Goal: Task Accomplishment & Management: Manage account settings

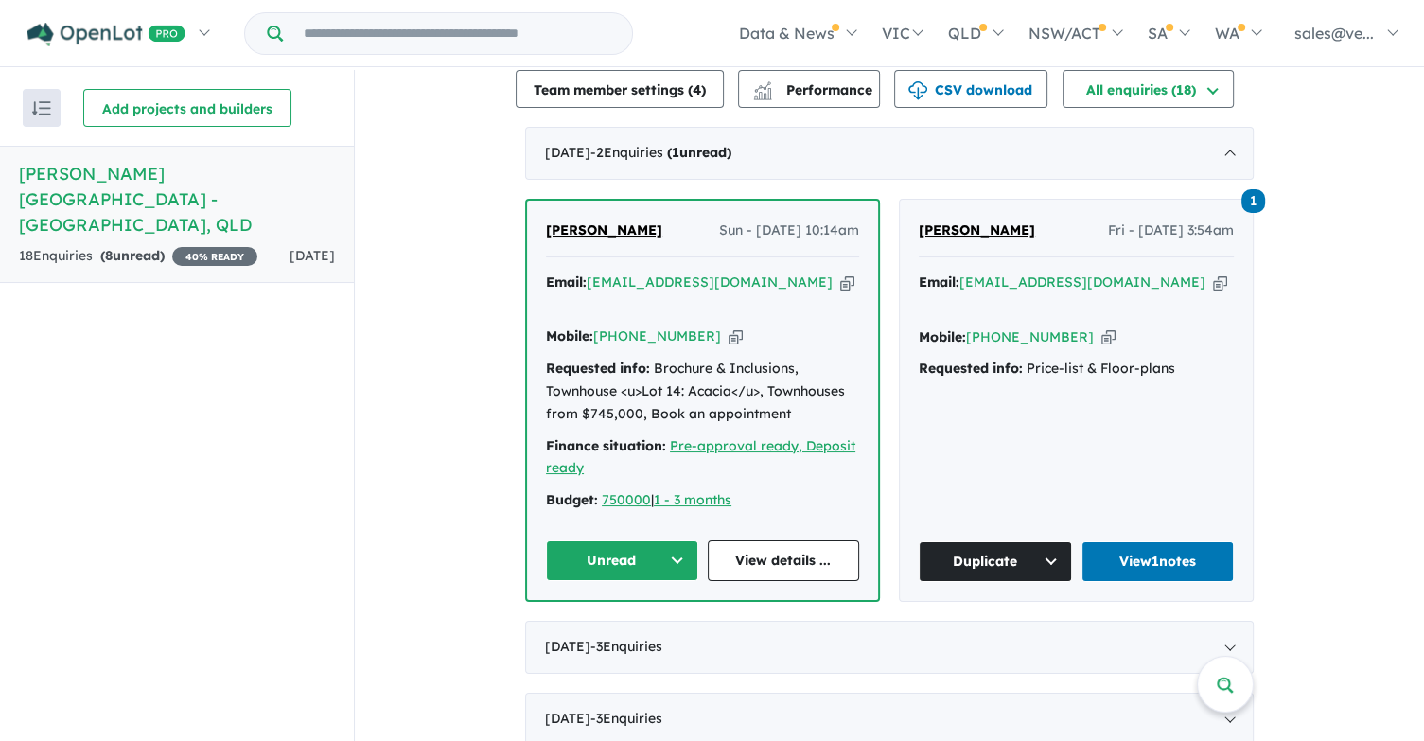
scroll to position [568, 0]
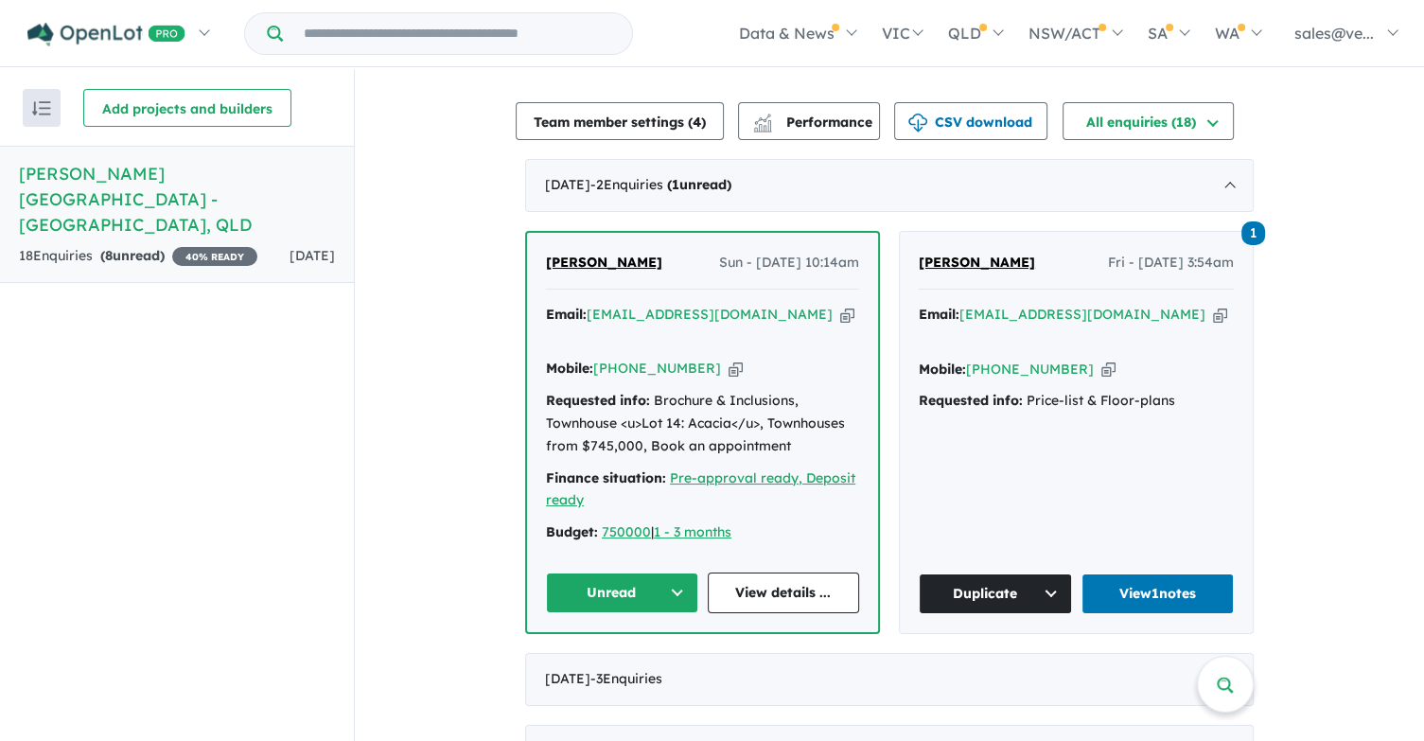
click at [616, 252] on link "[PERSON_NAME]" at bounding box center [604, 263] width 116 height 23
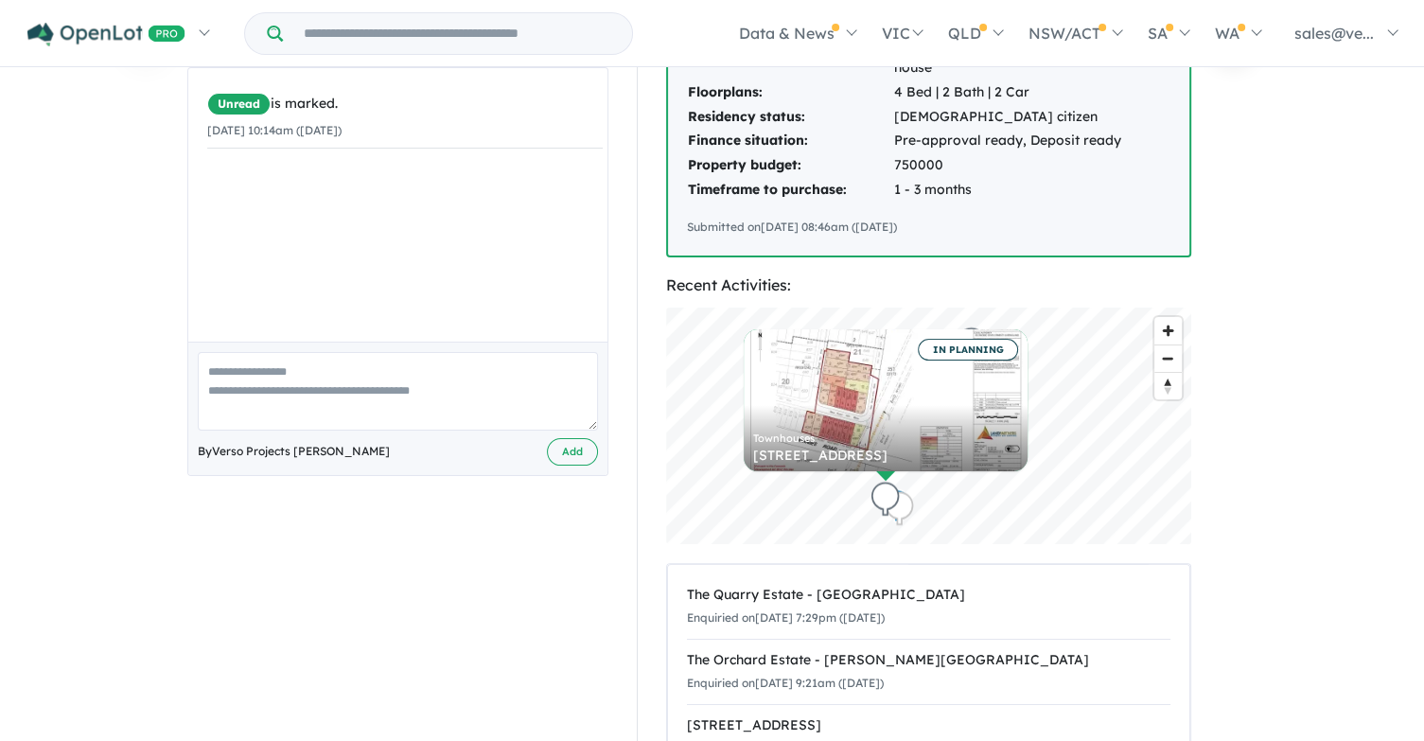
scroll to position [378, 0]
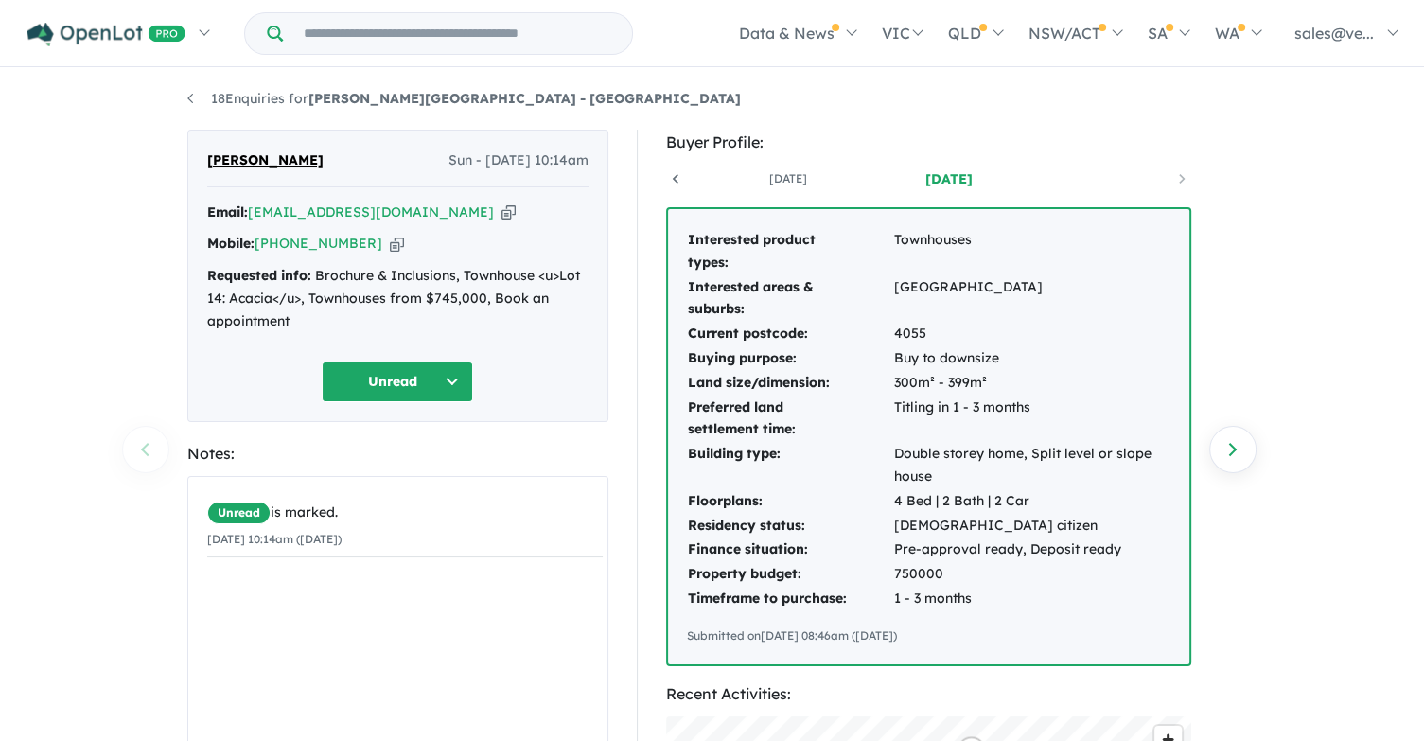
scroll to position [0, 0]
click at [501, 213] on icon "button" at bounding box center [508, 213] width 14 height 20
click at [458, 388] on button "Unread" at bounding box center [397, 382] width 151 height 41
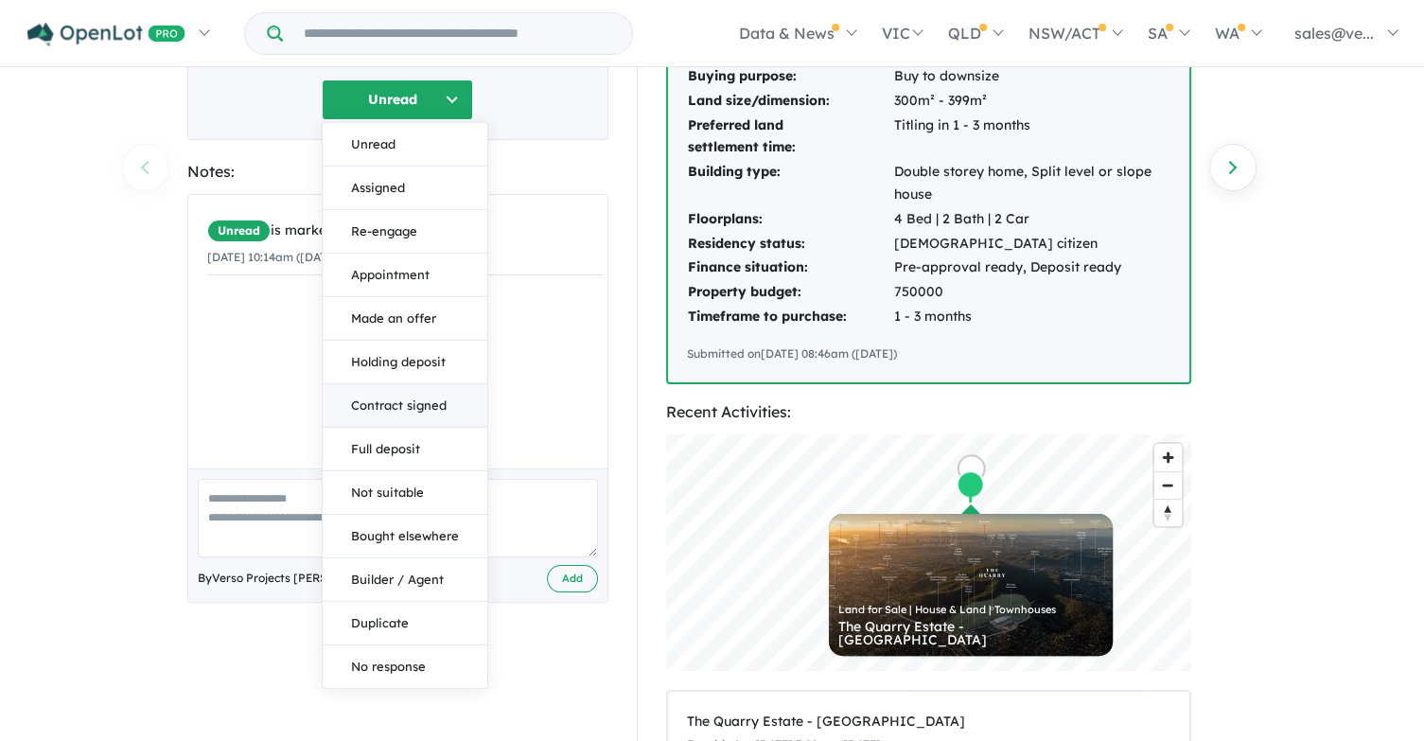
scroll to position [284, 0]
click at [430, 627] on button "Duplicate" at bounding box center [405, 622] width 165 height 44
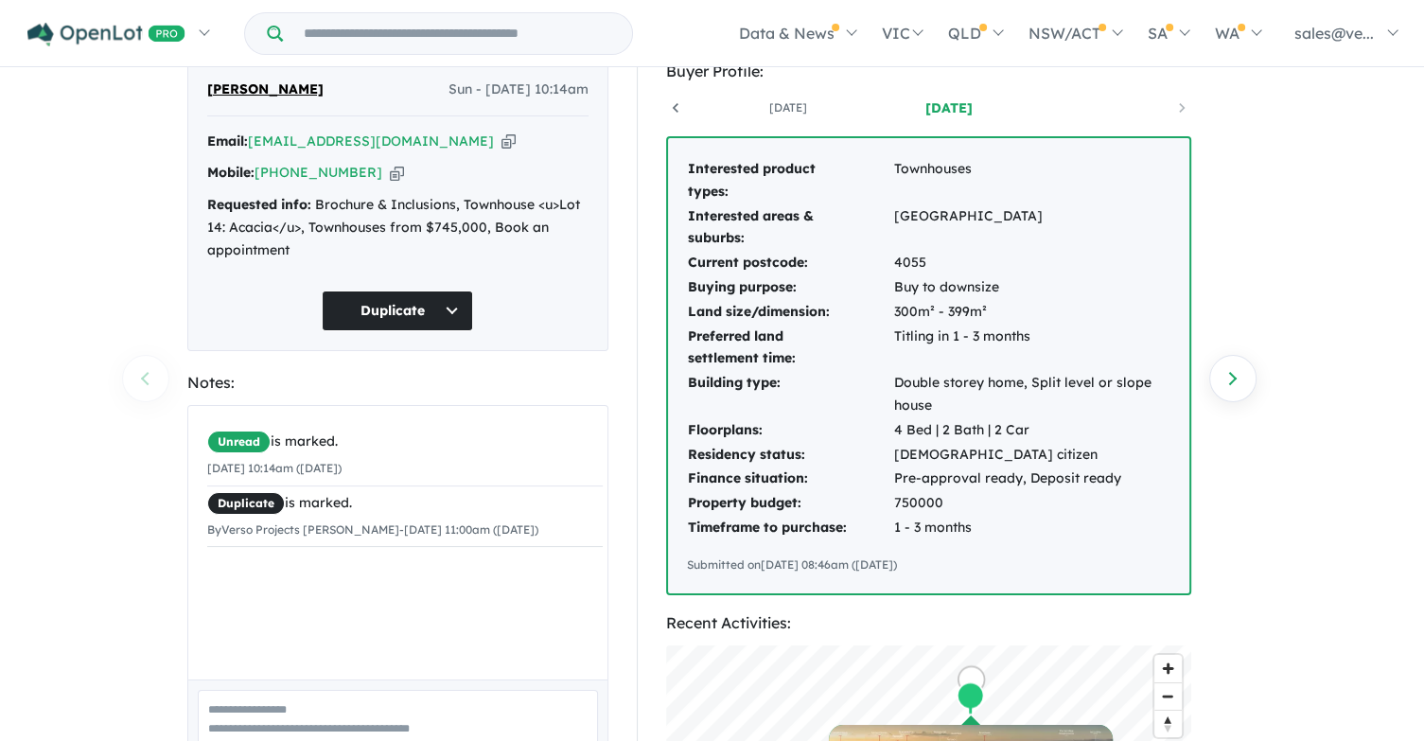
scroll to position [0, 0]
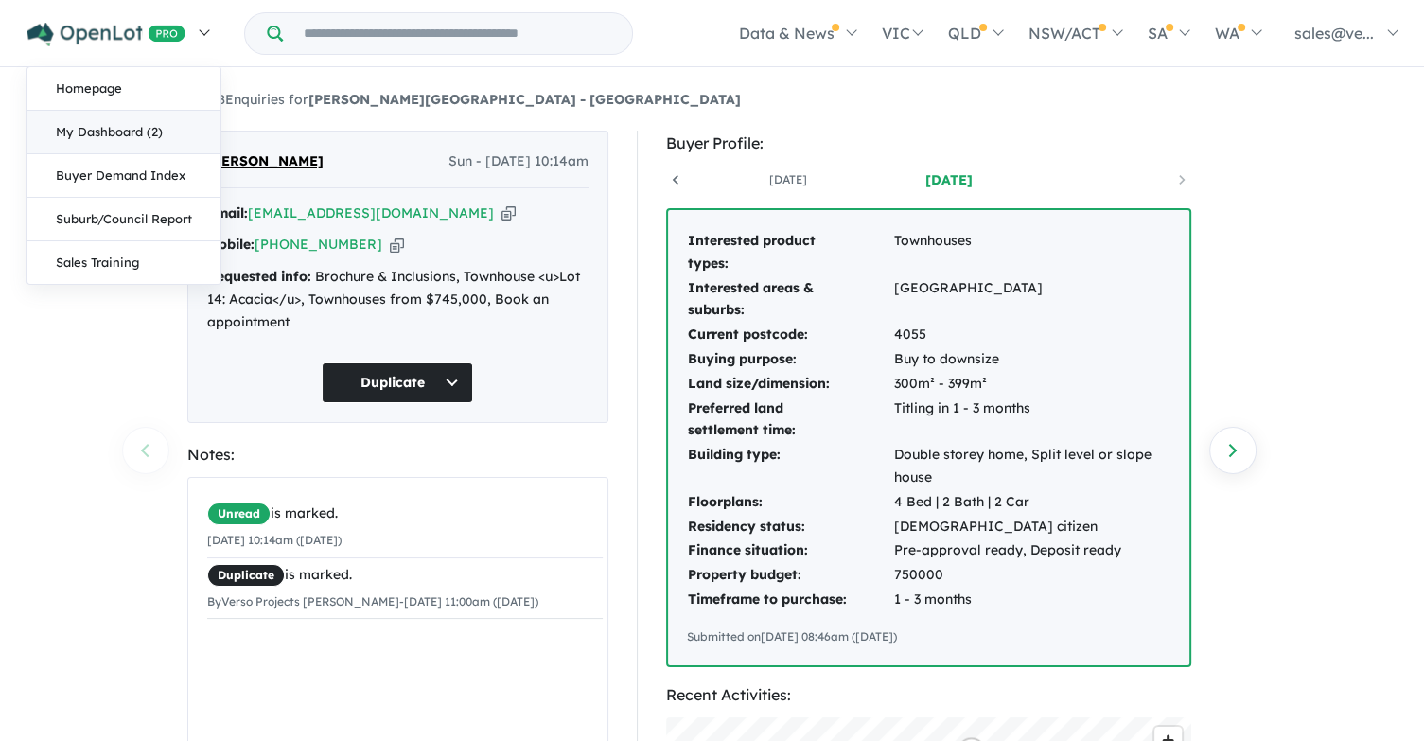
click at [118, 134] on link "My Dashboard (2)" at bounding box center [123, 133] width 193 height 44
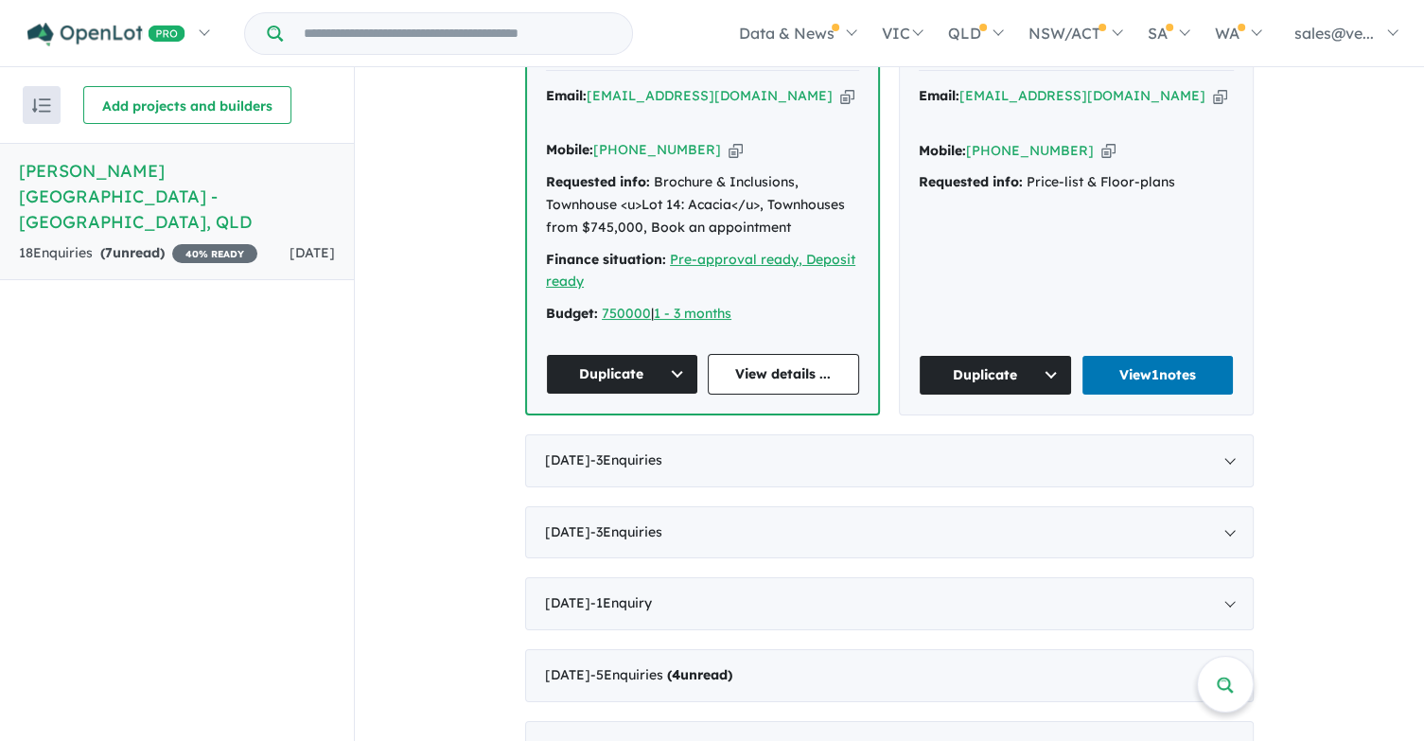
scroll to position [121, 0]
